Goal: Task Accomplishment & Management: Use online tool/utility

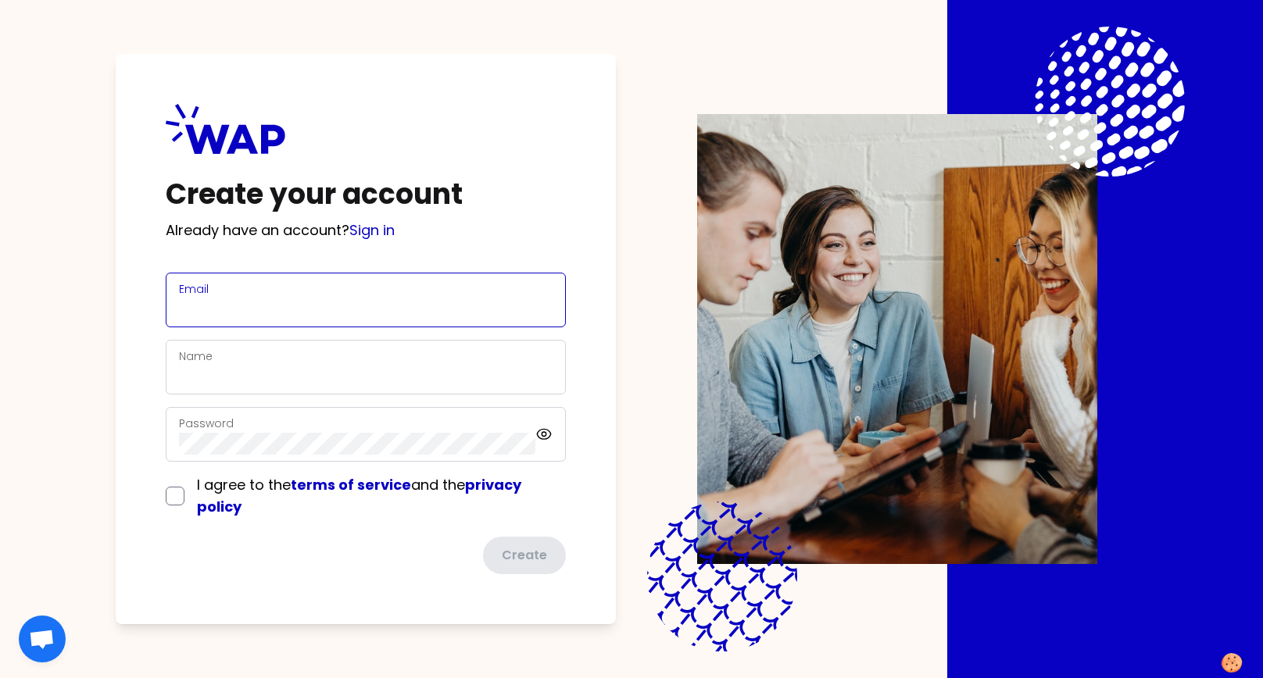
click at [306, 302] on input "Email" at bounding box center [366, 310] width 374 height 22
type input "[EMAIL_ADDRESS][DOMAIN_NAME]"
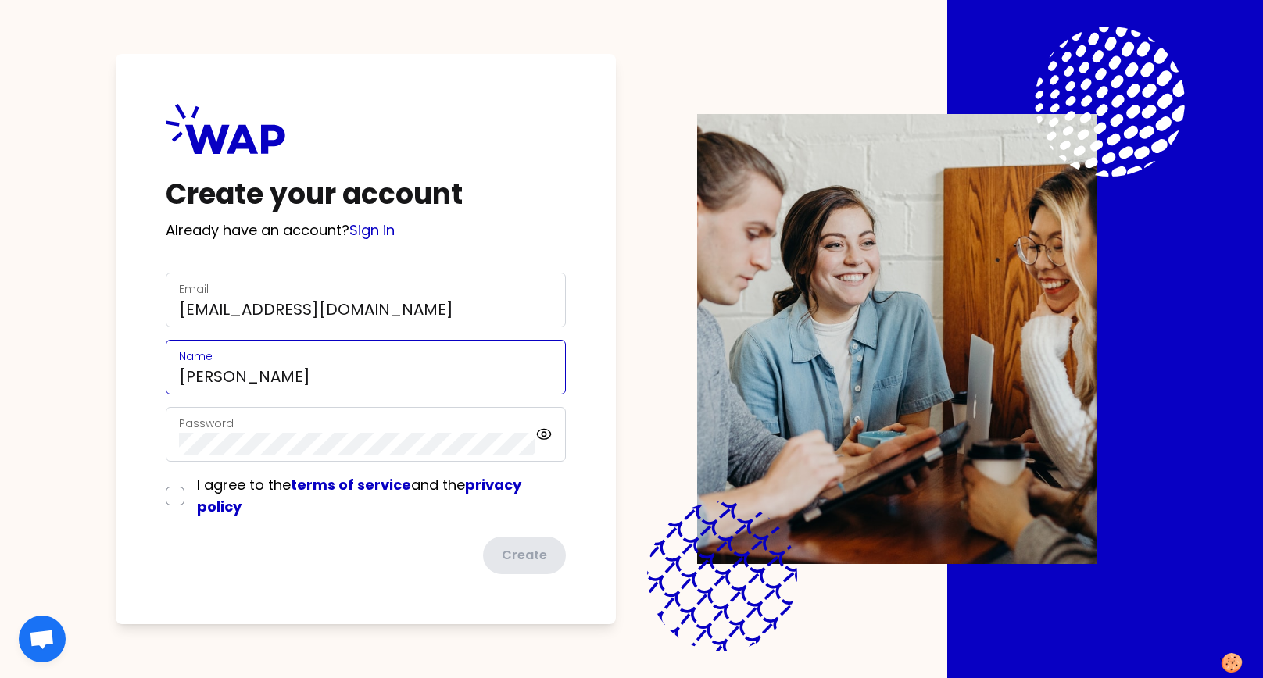
type input "[EMAIL_ADDRESS][DOMAIN_NAME]"
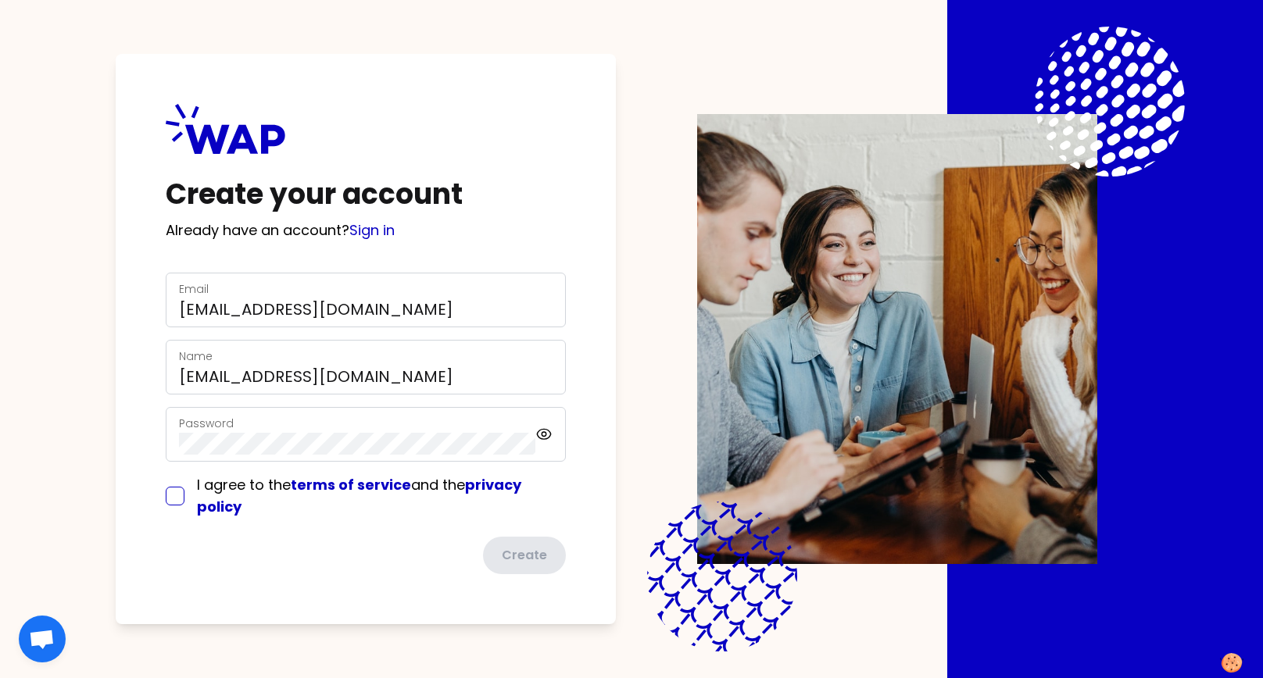
click at [170, 494] on input "checkbox" at bounding box center [175, 496] width 19 height 19
checkbox input "true"
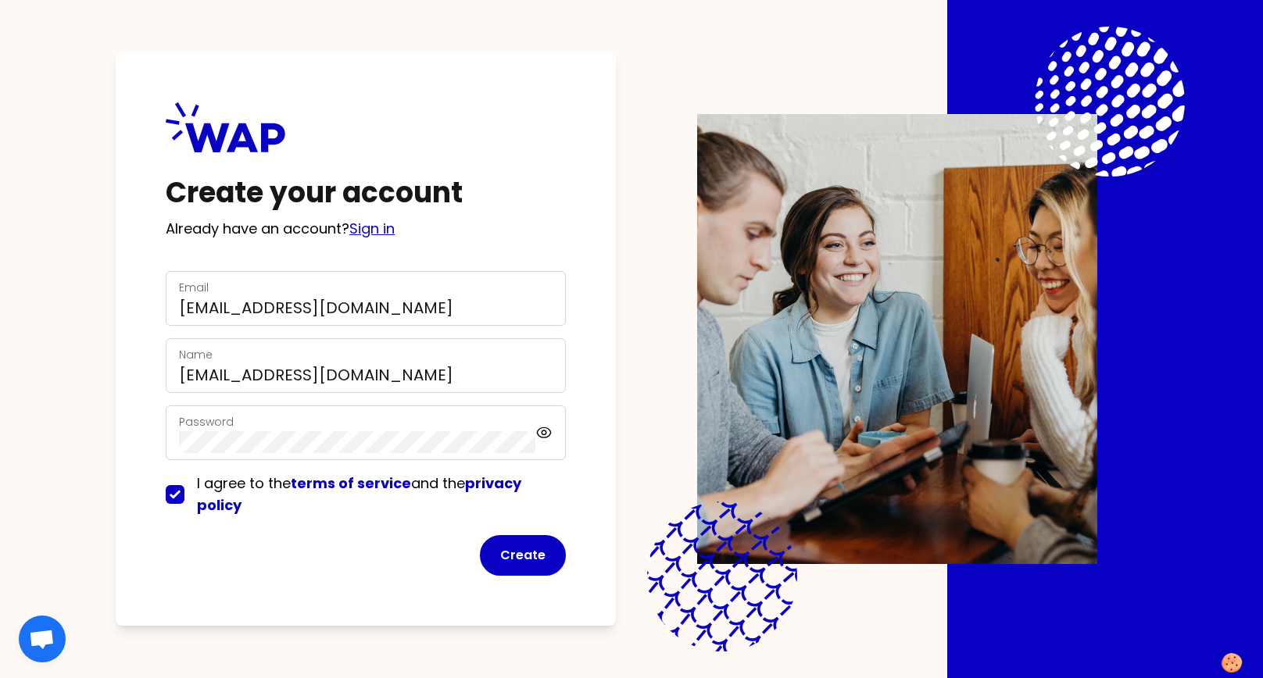
click at [375, 234] on link "Sign in" at bounding box center [371, 229] width 45 height 20
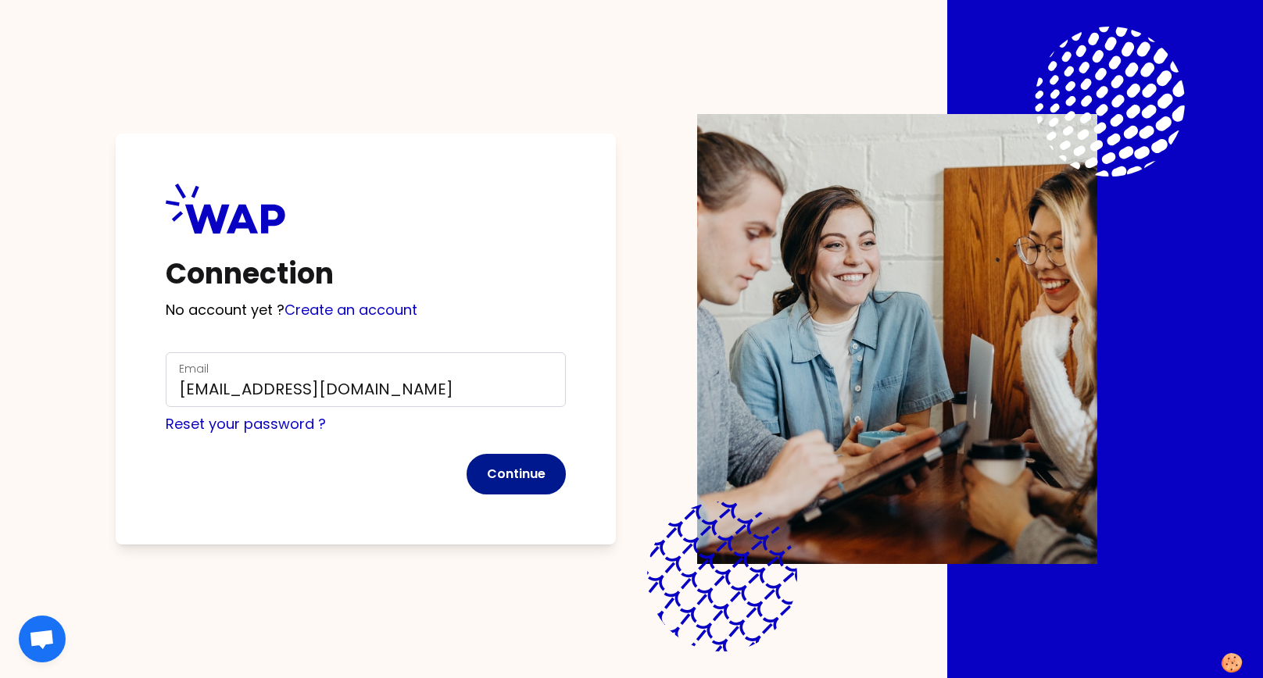
click at [510, 476] on button "Continue" at bounding box center [516, 474] width 99 height 41
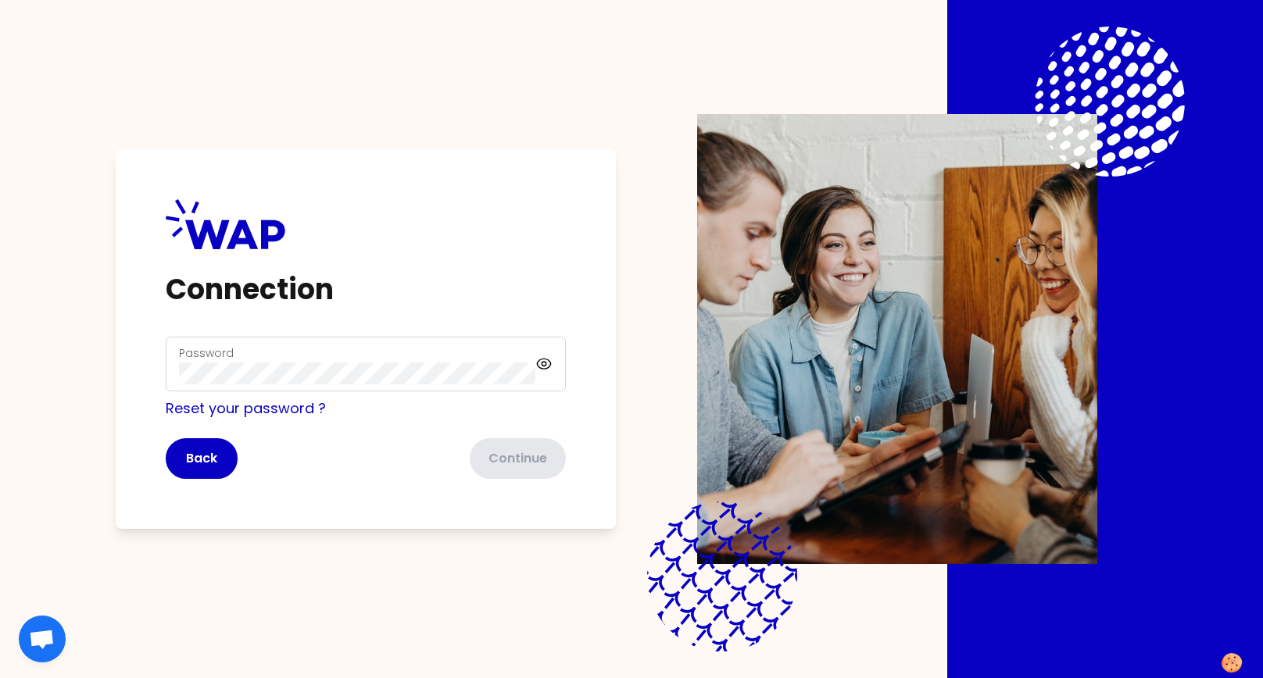
click at [280, 353] on div "Password" at bounding box center [357, 364] width 356 height 41
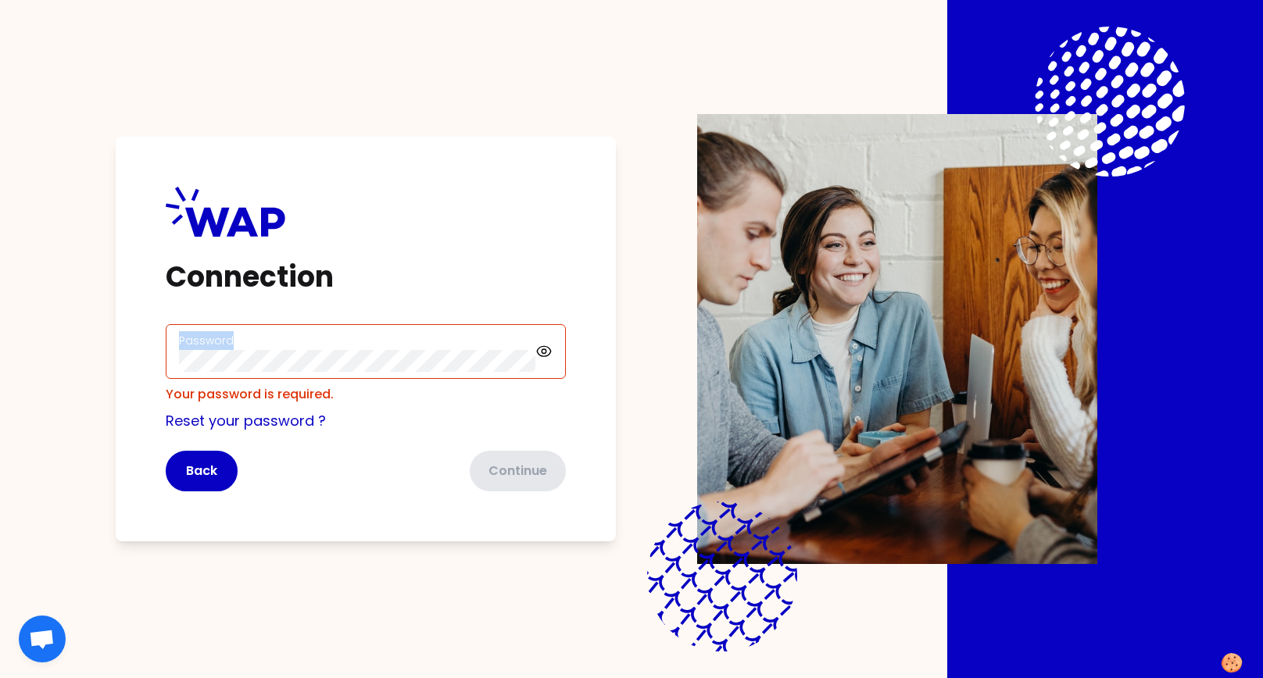
click at [280, 353] on div "Password" at bounding box center [357, 351] width 356 height 41
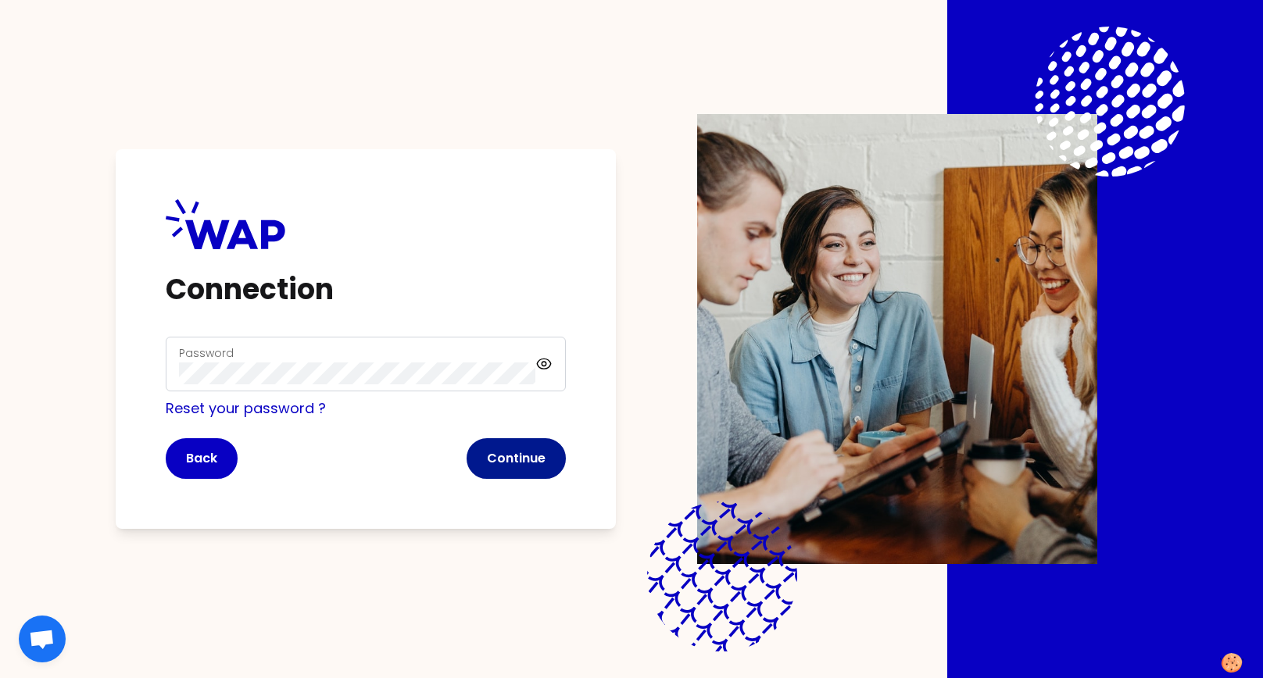
click at [515, 466] on button "Continue" at bounding box center [516, 458] width 99 height 41
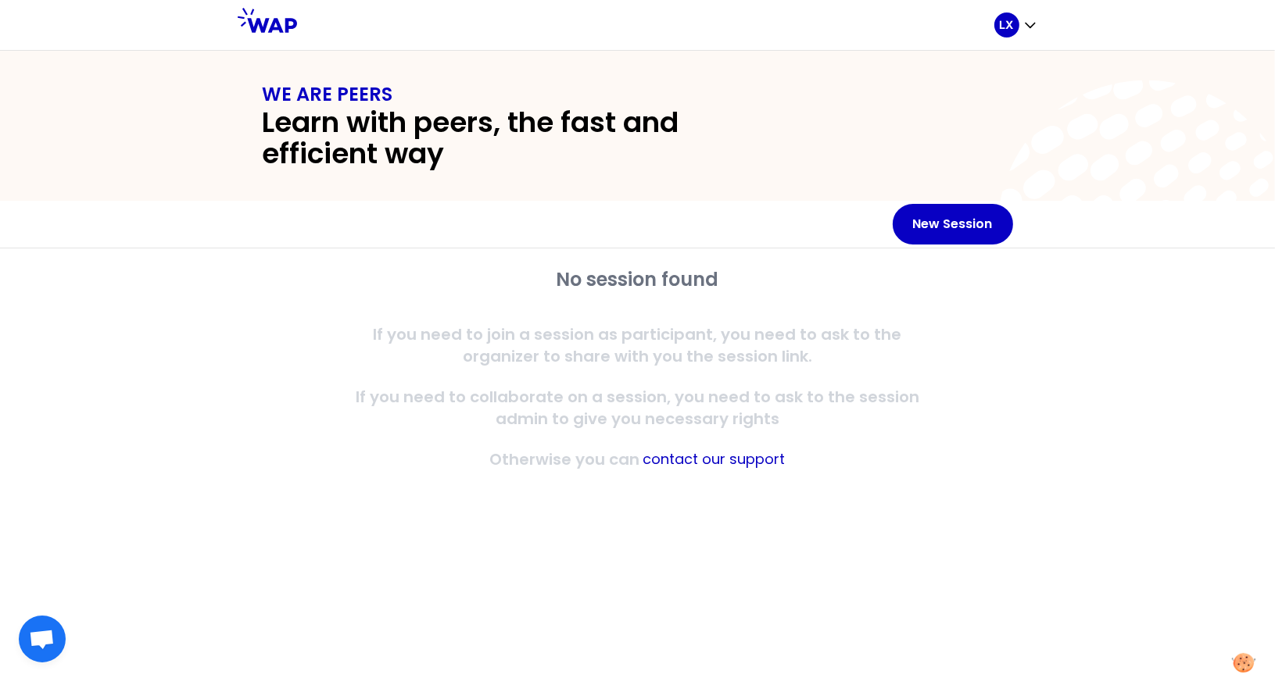
click at [958, 198] on div "WE ARE PEERS Learn with peers, the fast and efficient way" at bounding box center [637, 126] width 1275 height 150
click at [954, 220] on button "New Session" at bounding box center [952, 224] width 120 height 41
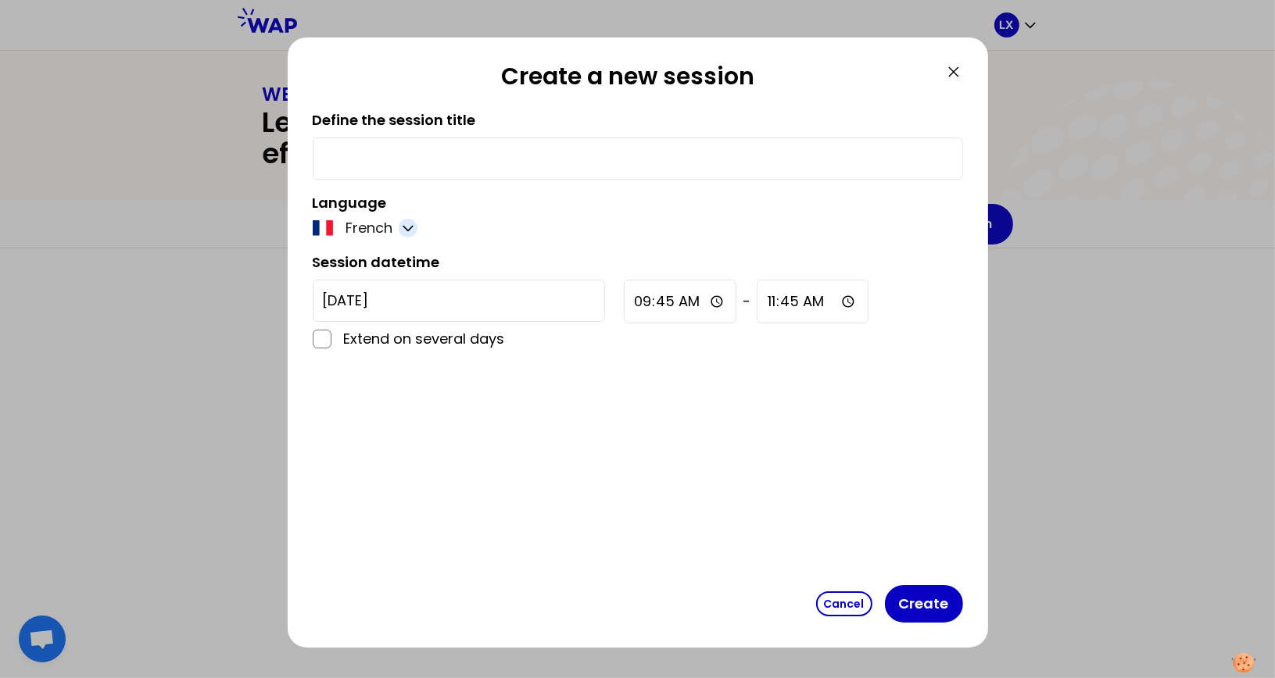
click at [402, 224] on icon "button" at bounding box center [408, 228] width 16 height 16
click at [359, 272] on span "English" at bounding box center [380, 267] width 48 height 22
click at [825, 459] on div "Define the session title Language English Session datetime [DATE] Extend on sev…" at bounding box center [638, 344] width 650 height 470
click at [952, 70] on icon at bounding box center [953, 72] width 19 height 19
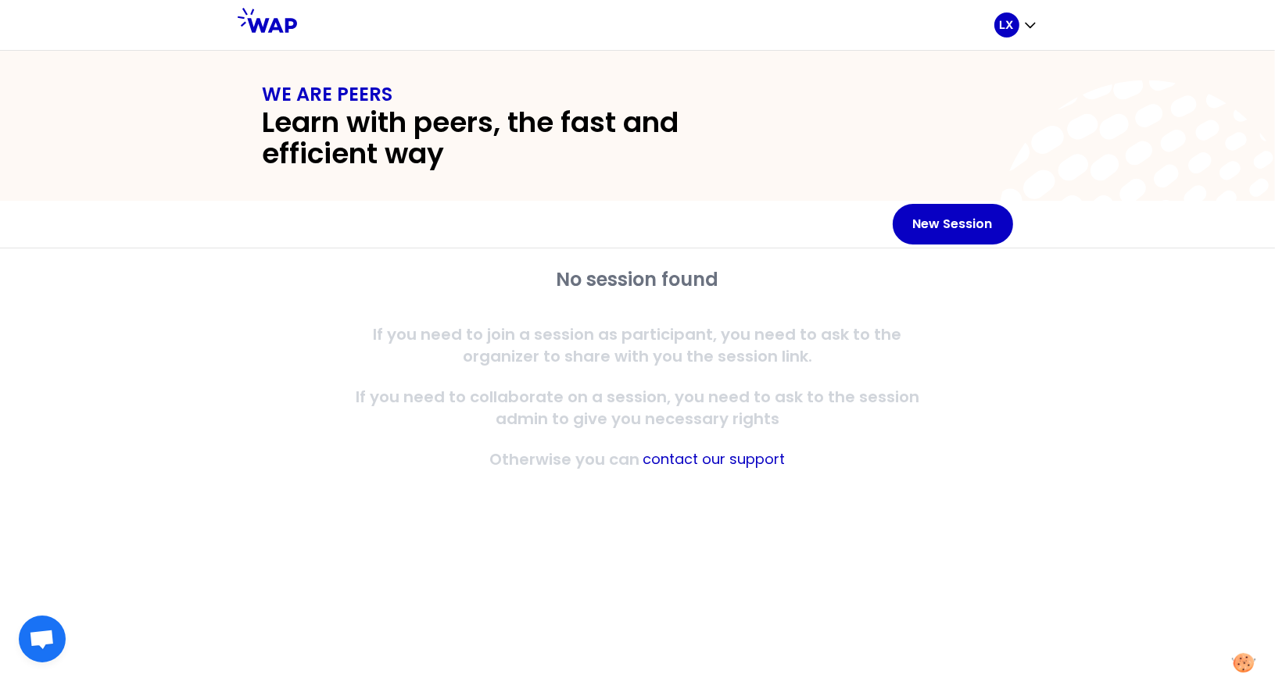
click at [918, 128] on div "WE ARE PEERS Learn with peers, the fast and efficient way" at bounding box center [638, 126] width 800 height 88
click at [341, 162] on h2 "Learn with peers, the fast and efficient way" at bounding box center [525, 138] width 525 height 63
click at [332, 91] on h1 "WE ARE PEERS" at bounding box center [638, 94] width 750 height 25
click at [948, 78] on div "WE ARE PEERS Learn with peers, the fast and efficient way" at bounding box center [637, 126] width 1275 height 150
